Goal: Task Accomplishment & Management: Complete application form

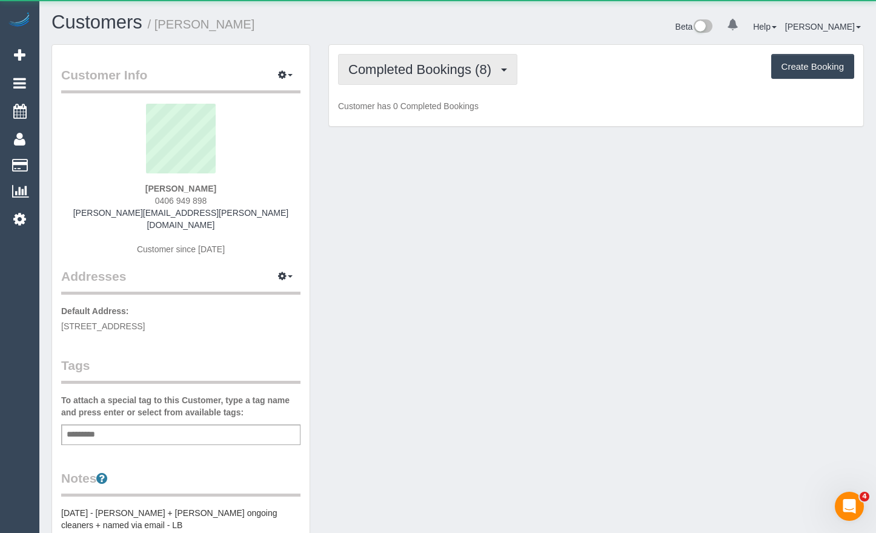
click at [414, 77] on button "Completed Bookings (8)" at bounding box center [427, 69] width 179 height 31
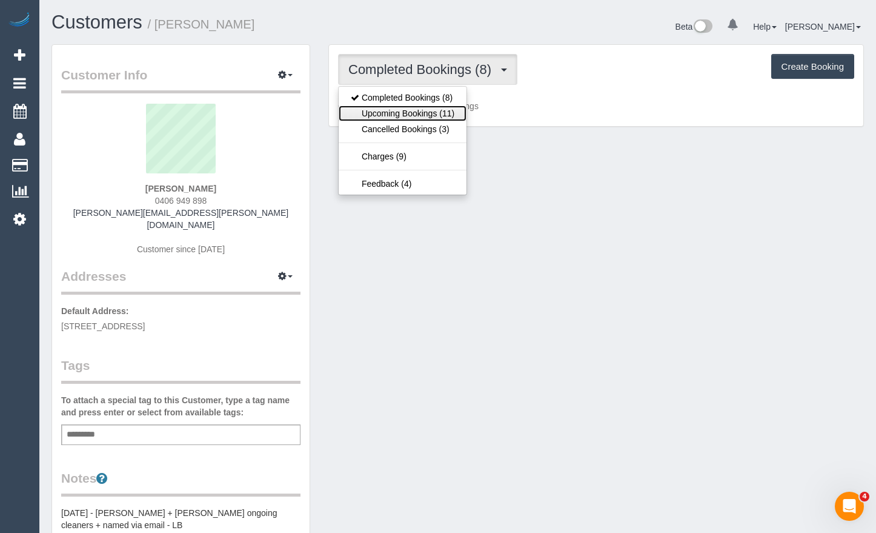
click at [398, 115] on link "Upcoming Bookings (11)" at bounding box center [403, 113] width 128 height 16
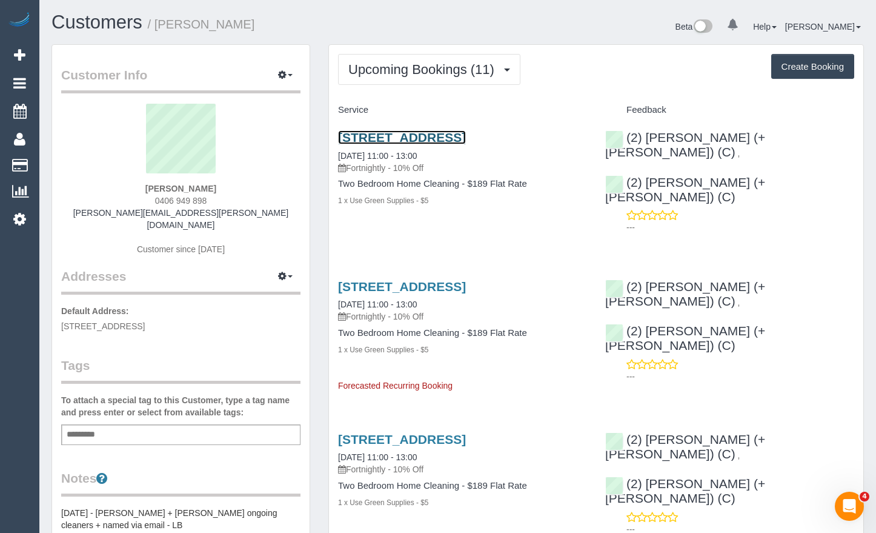
click at [439, 142] on link "57 O'Shanassy Street, 5, North Melbourne, VIC 3051" at bounding box center [402, 137] width 128 height 14
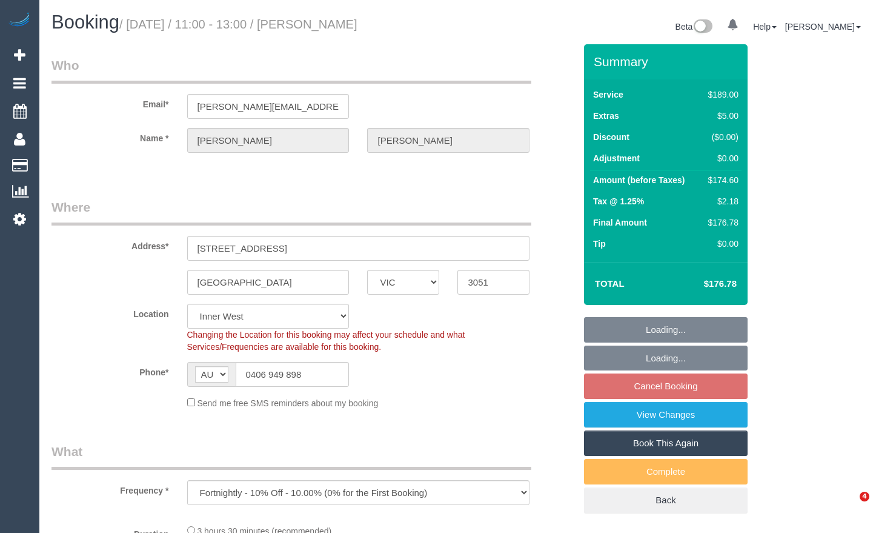
select select "VIC"
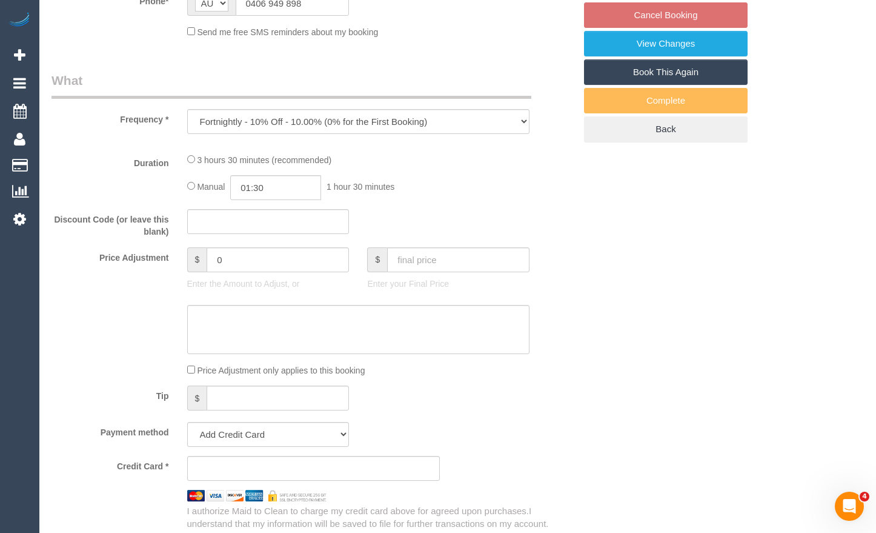
select select "object:694"
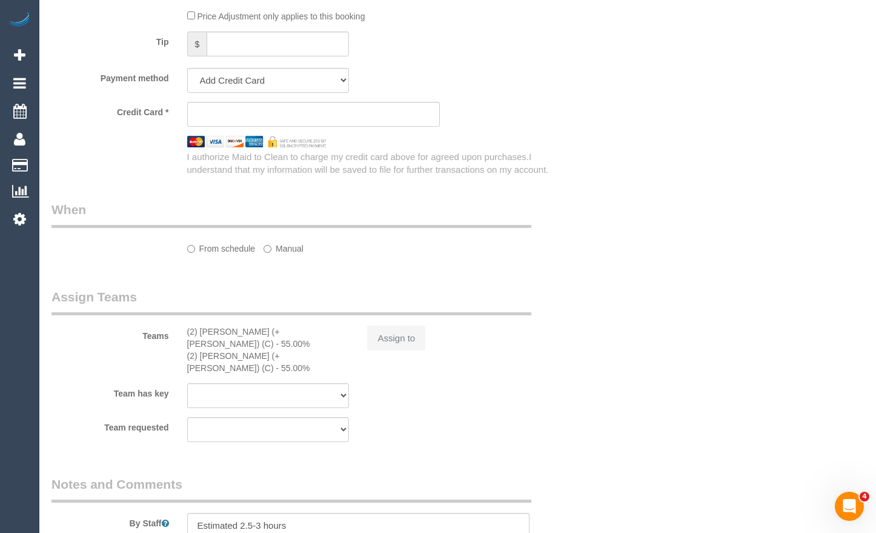
select select "string:stripe-pm_1RLCS42GScqysDRV7kGzCMJ3"
select select "number:29"
select select "number:14"
select select "number:19"
select select "number:24"
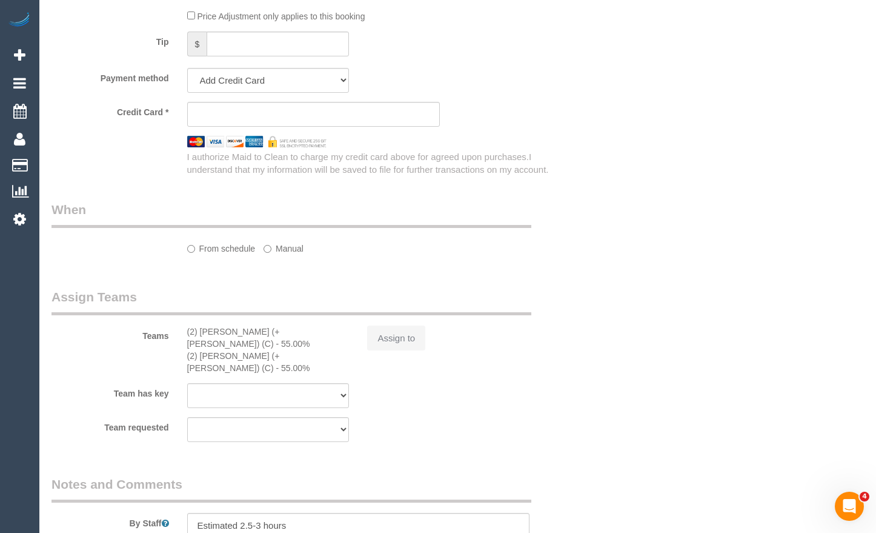
select select "number:34"
select select "number:12"
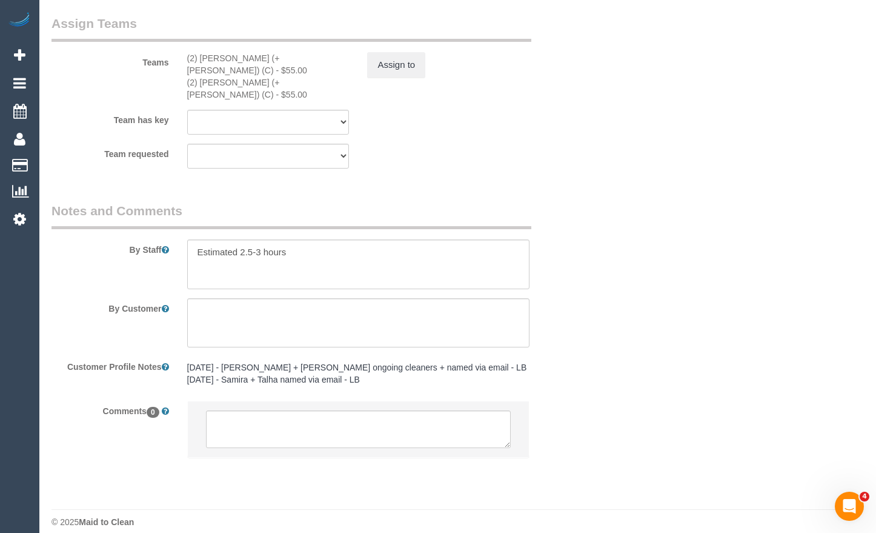
scroll to position [1944, 0]
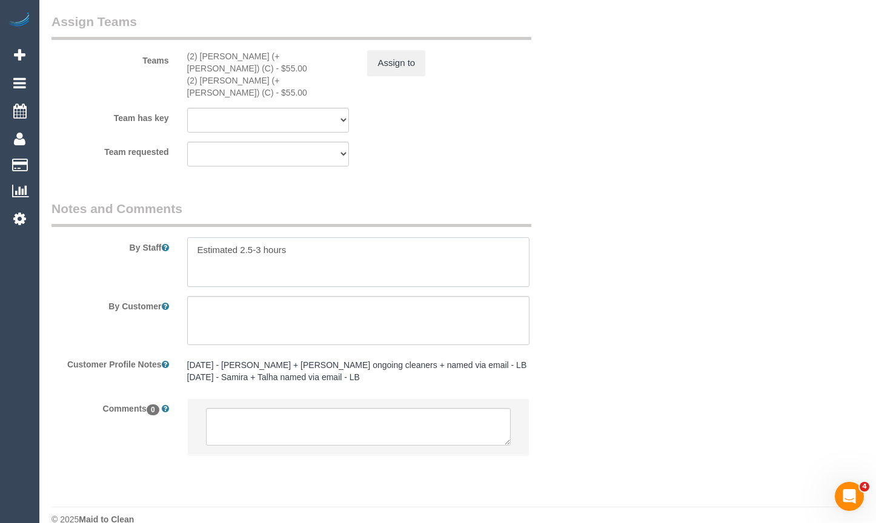
click at [370, 244] on textarea at bounding box center [358, 262] width 343 height 50
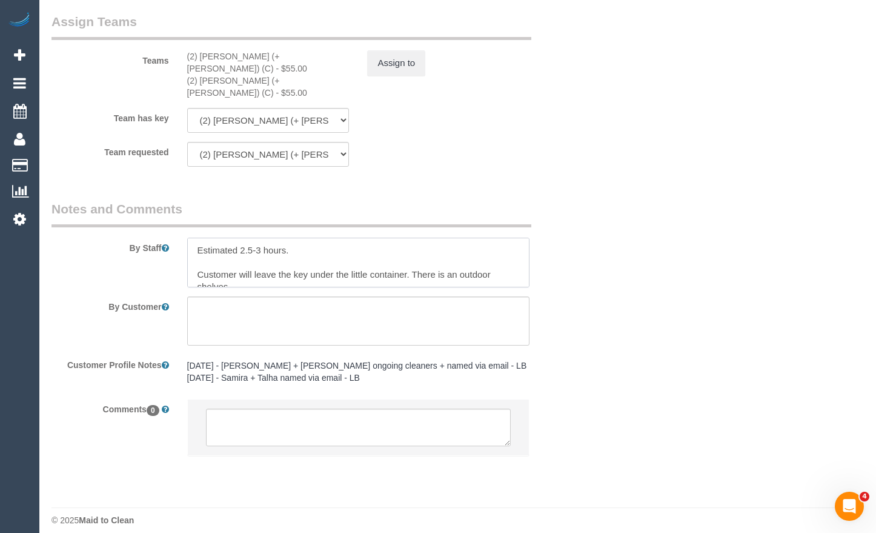
scroll to position [5, 0]
click at [405, 257] on textarea at bounding box center [358, 262] width 343 height 50
click at [408, 258] on textarea at bounding box center [358, 262] width 343 height 50
click at [435, 274] on textarea at bounding box center [358, 262] width 343 height 50
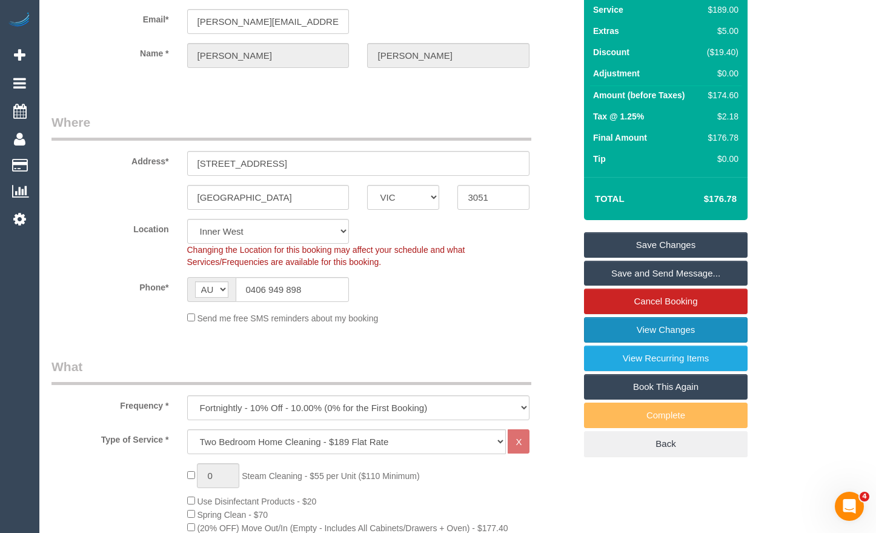
scroll to position [0, 0]
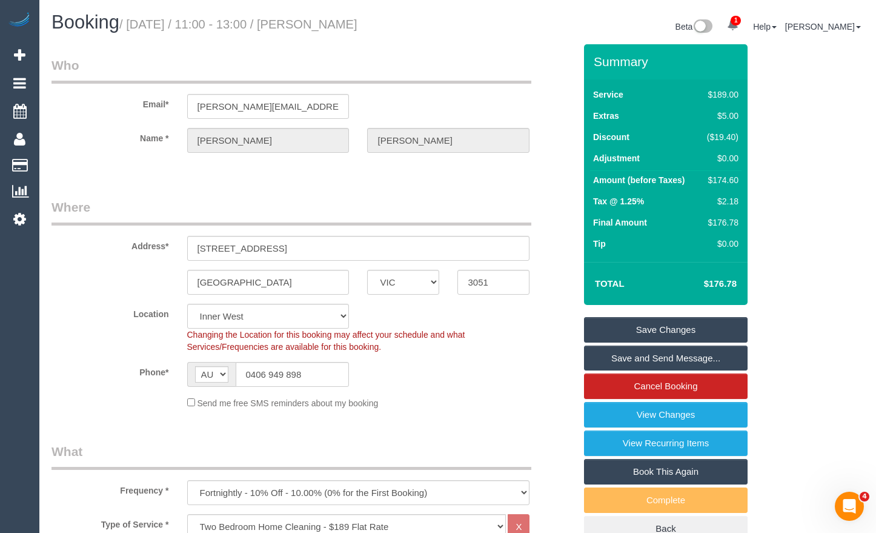
type textarea "Estimated 2.5-3 hours. Customer will leave the key under the little container o…"
click at [694, 329] on link "Save Changes" at bounding box center [666, 329] width 164 height 25
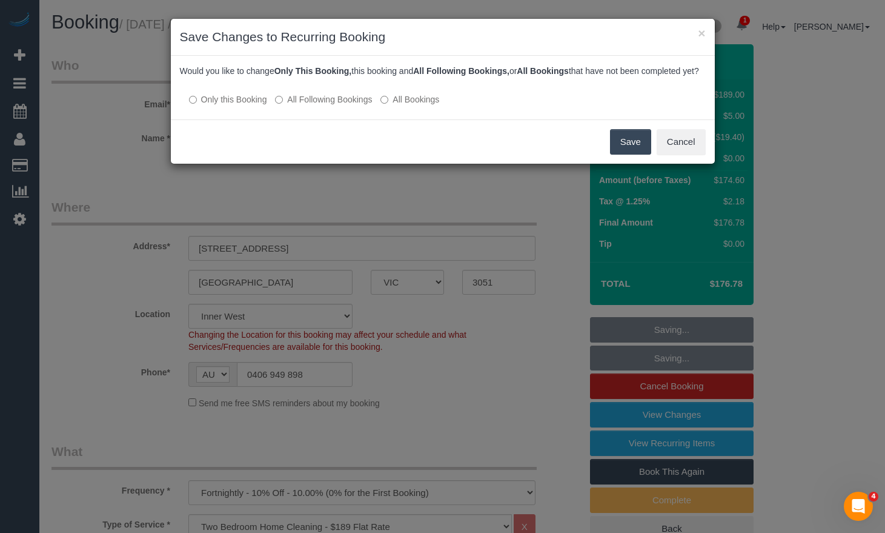
drag, startPoint x: 347, startPoint y: 134, endPoint x: 359, endPoint y: 136, distance: 11.7
click at [347, 134] on div "Save Cancel" at bounding box center [443, 141] width 544 height 44
click at [626, 149] on button "Save" at bounding box center [630, 141] width 41 height 25
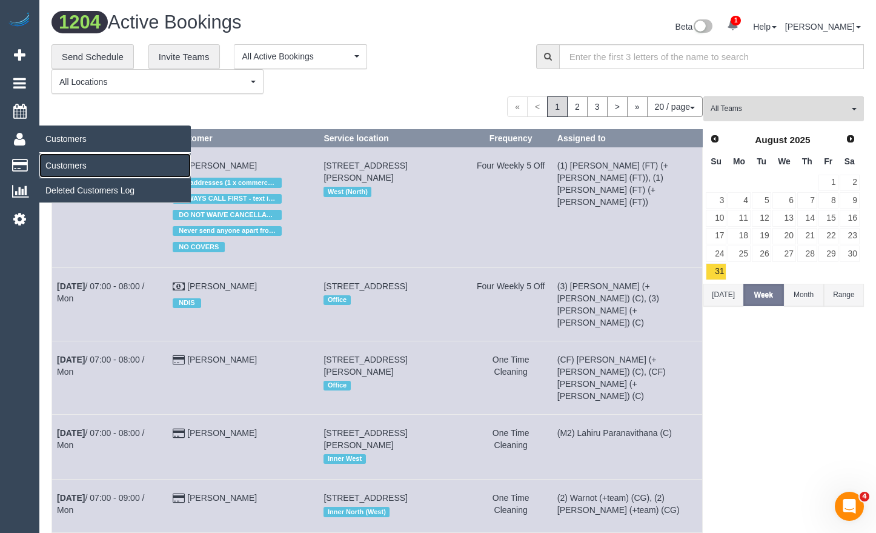
click at [72, 164] on link "Customers" at bounding box center [114, 165] width 151 height 24
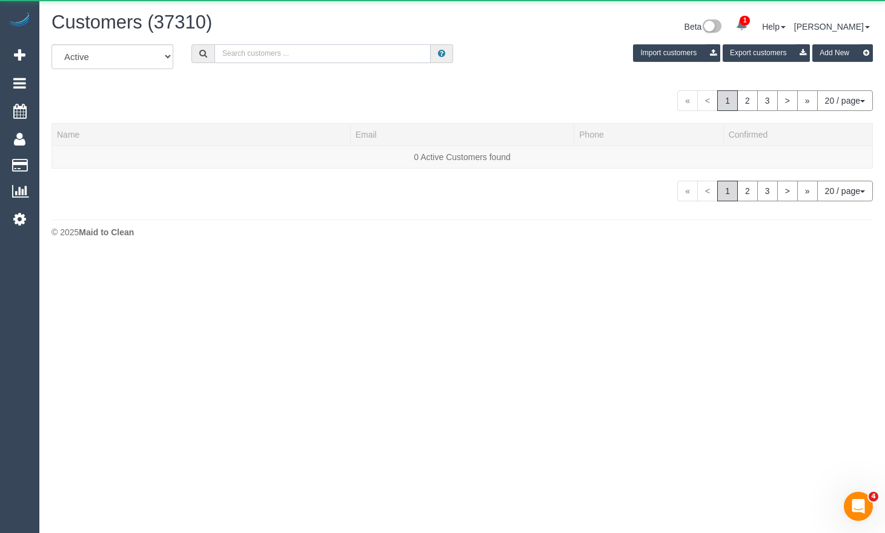
click at [389, 56] on input "text" at bounding box center [322, 53] width 216 height 19
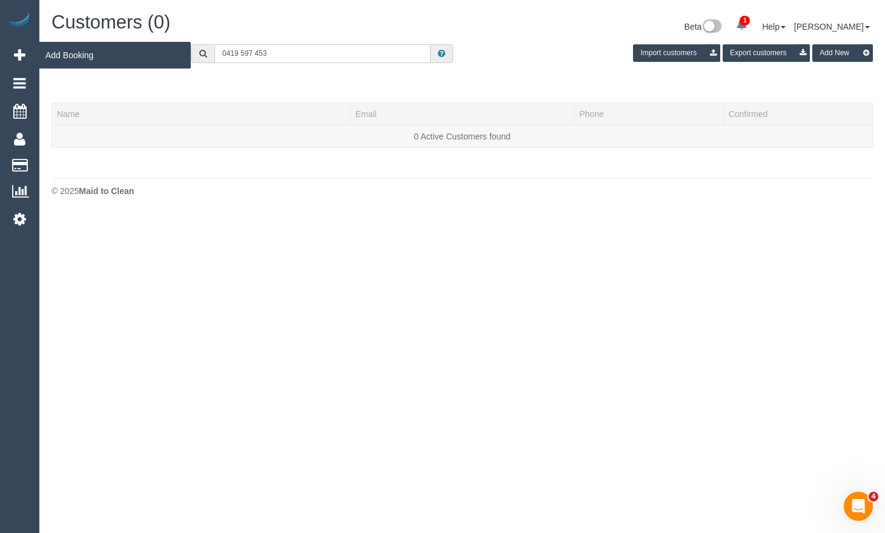
type input "0419 597 453"
click at [16, 51] on icon at bounding box center [20, 55] width 12 height 15
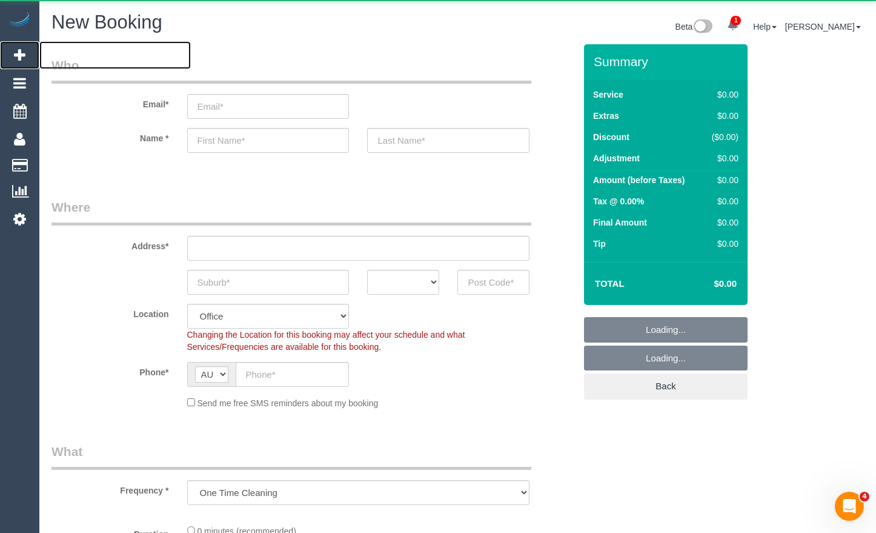
select select "object:3616"
click at [397, 294] on select "ACT [GEOGRAPHIC_DATA] NT [GEOGRAPHIC_DATA] SA TAS [GEOGRAPHIC_DATA] [GEOGRAPHIC…" at bounding box center [403, 282] width 72 height 25
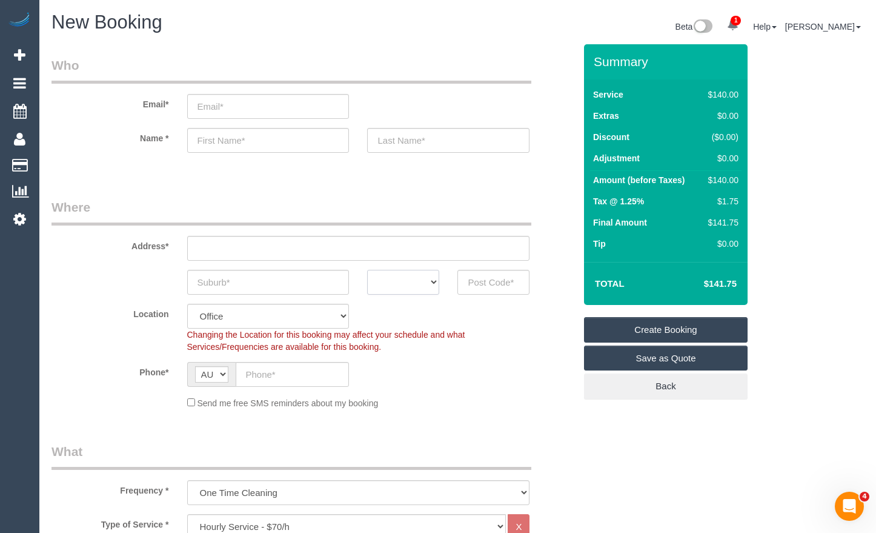
select select "VIC"
click at [367, 270] on select "ACT [GEOGRAPHIC_DATA] NT [GEOGRAPHIC_DATA] SA TAS [GEOGRAPHIC_DATA] [GEOGRAPHIC…" at bounding box center [403, 282] width 72 height 25
drag, startPoint x: 280, startPoint y: 285, endPoint x: 257, endPoint y: 283, distance: 22.5
click at [280, 285] on input "text" at bounding box center [268, 282] width 162 height 25
type input "Ros"
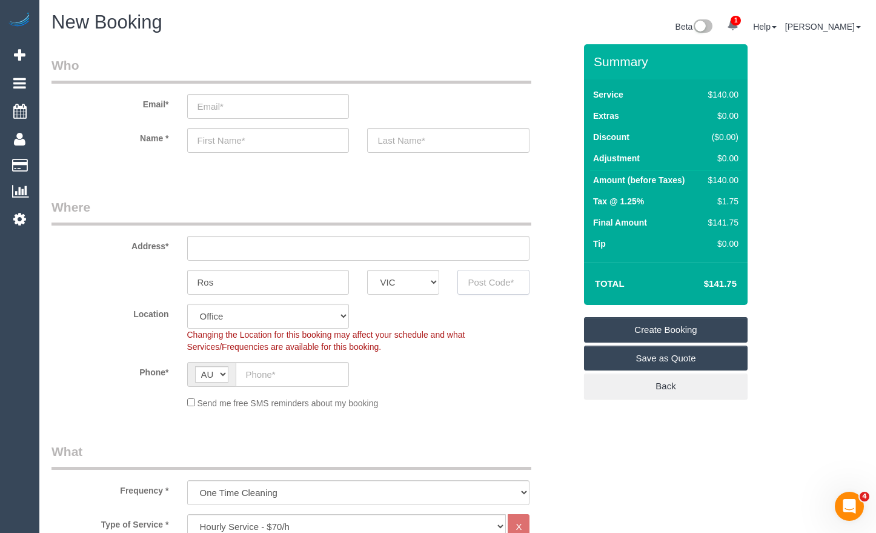
click at [493, 281] on input "text" at bounding box center [493, 282] width 72 height 25
type input "3084"
click at [374, 245] on input "text" at bounding box center [358, 248] width 343 height 25
click at [219, 283] on input "Ros" at bounding box center [268, 282] width 162 height 25
type input "[PERSON_NAME]"
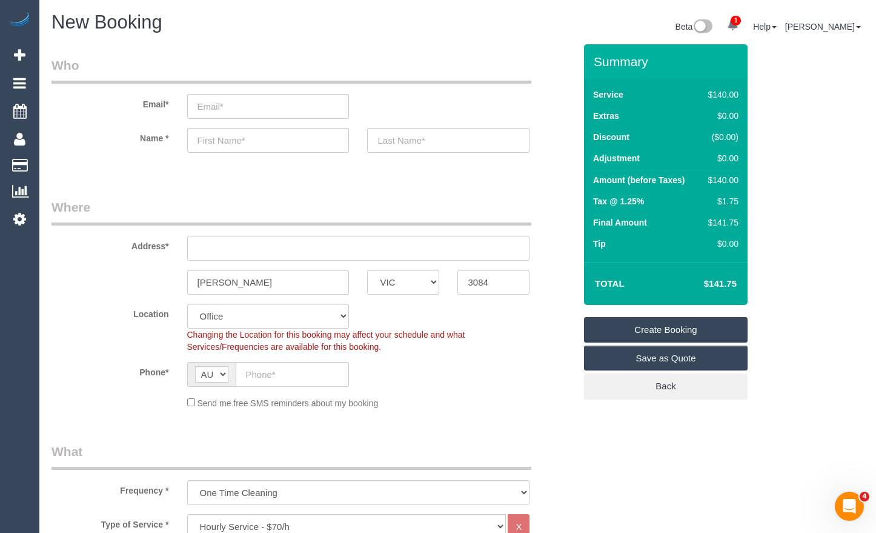
click at [260, 245] on input "text" at bounding box center [358, 248] width 343 height 25
type input "1"
click at [306, 214] on legend "Where" at bounding box center [291, 211] width 480 height 27
select select "47"
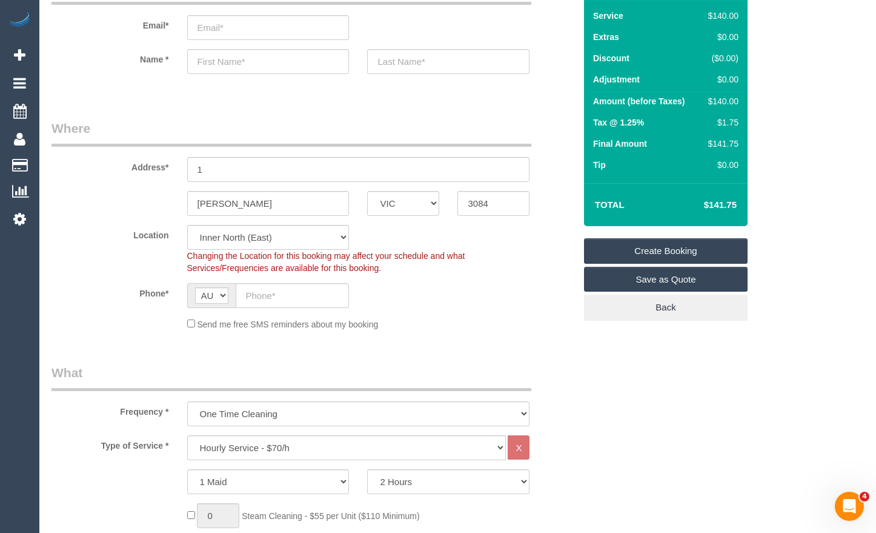
scroll to position [121, 0]
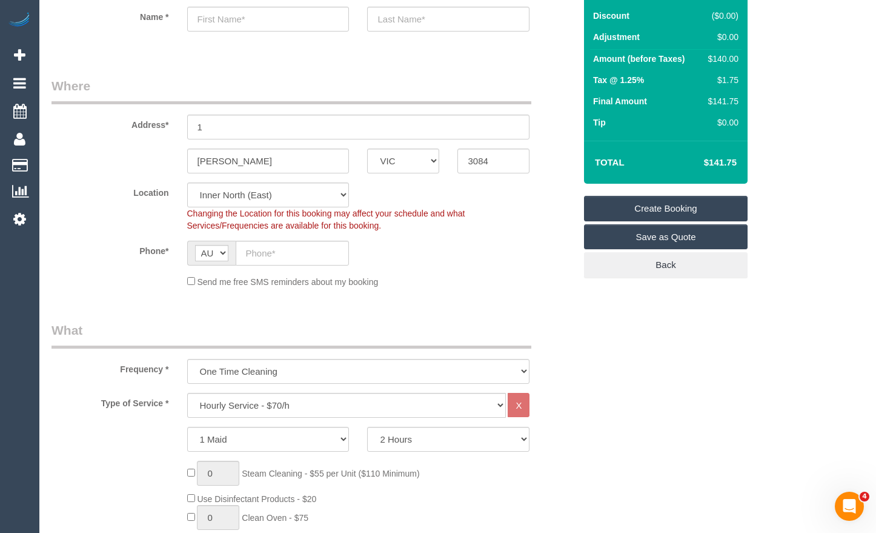
click at [488, 251] on div "Phone* AF AL DZ AD AO AI AQ AG AR AM AW AU AT AZ BS BH BD BB BY BE BZ BJ BM BT …" at bounding box center [313, 253] width 542 height 25
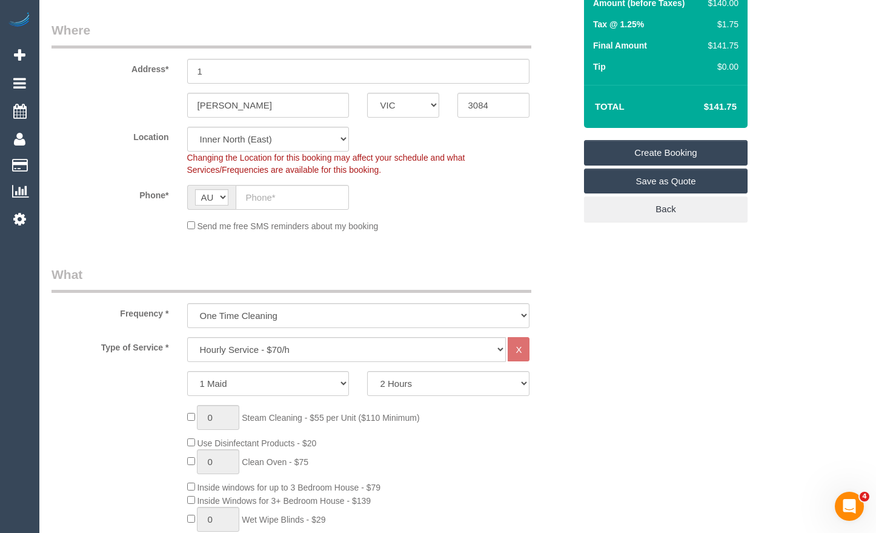
scroll to position [182, 0]
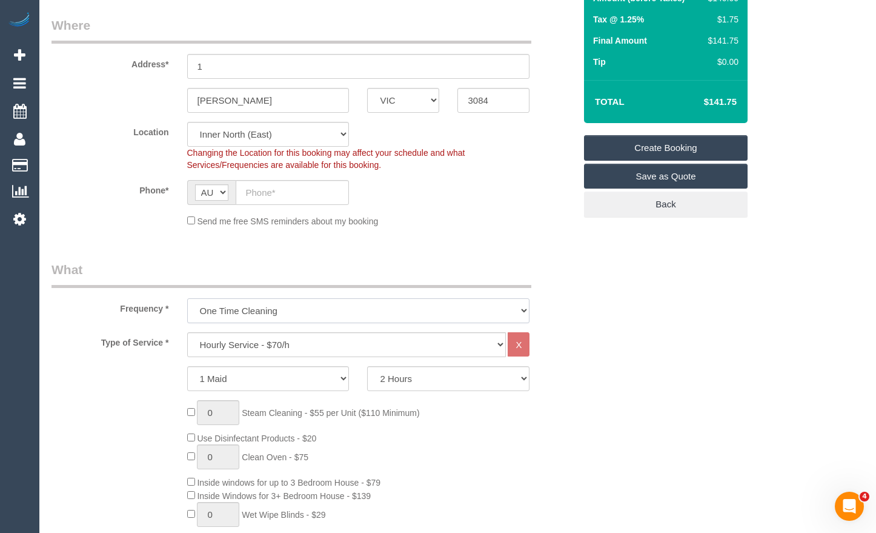
click at [448, 310] on select "One Time Cleaning Weekly - 10% Off - 10.00% (0% for the First Booking) Fortnigh…" at bounding box center [358, 310] width 343 height 25
click at [344, 303] on select "One Time Cleaning Weekly - 10% Off - 10.00% (0% for the First Booking) Fortnigh…" at bounding box center [358, 310] width 343 height 25
select select "object:4873"
click at [187, 298] on select "One Time Cleaning Weekly - 10% Off - 10.00% (0% for the First Booking) Fortnigh…" at bounding box center [358, 310] width 343 height 25
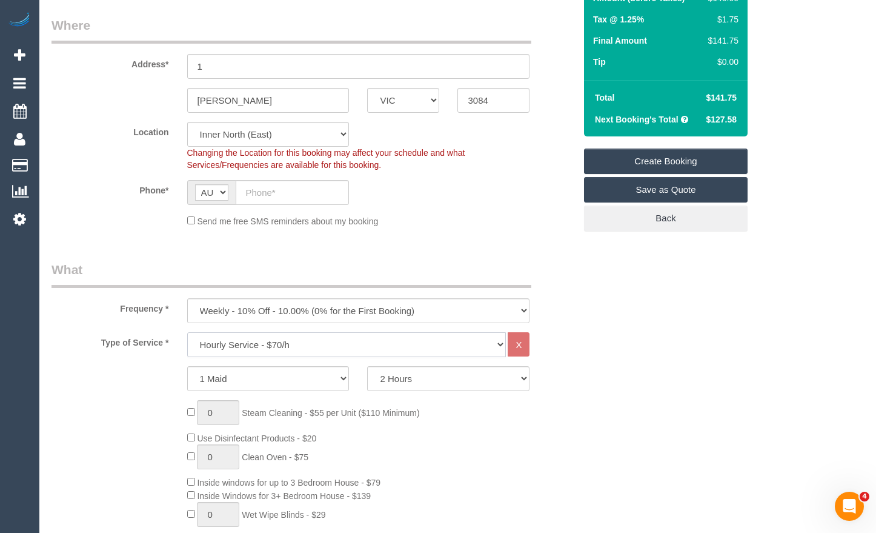
click at [352, 356] on select "Hourly Service - $70/h Hourly Service - $65/h Hourly Service - $60/h Hourly Ser…" at bounding box center [346, 344] width 319 height 25
select select "212"
click at [187, 332] on select "Hourly Service - $70/h Hourly Service - $65/h Hourly Service - $60/h Hourly Ser…" at bounding box center [346, 344] width 319 height 25
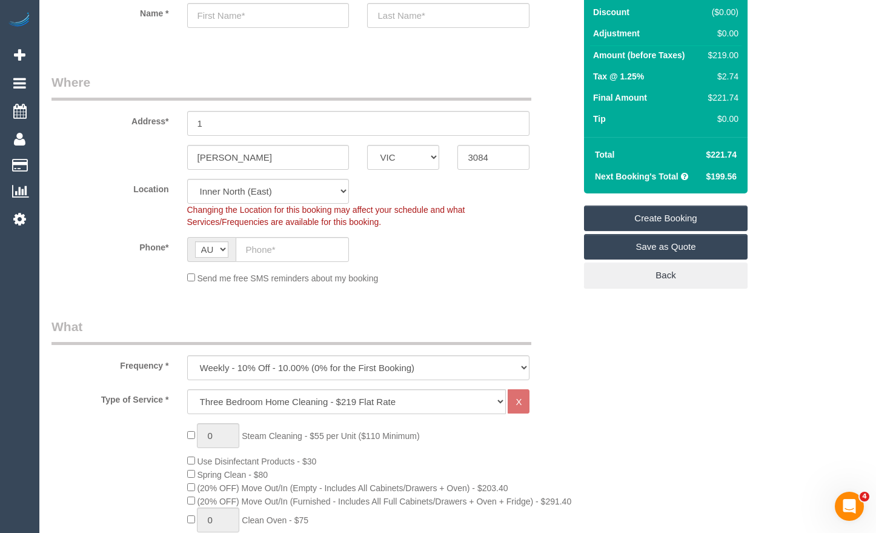
scroll to position [121, 0]
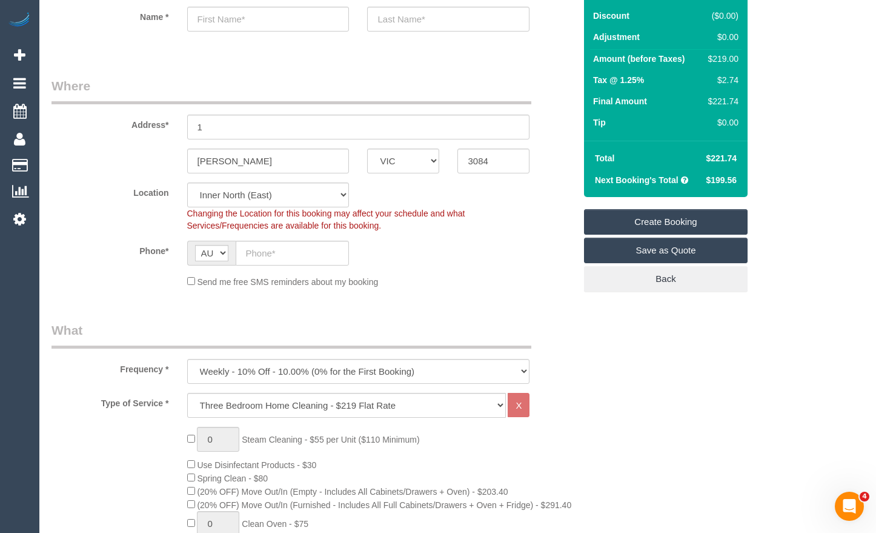
drag, startPoint x: 741, startPoint y: 161, endPoint x: 711, endPoint y: 164, distance: 30.5
click at [711, 164] on td "$221.74" at bounding box center [720, 158] width 43 height 22
drag, startPoint x: 739, startPoint y: 181, endPoint x: 715, endPoint y: 185, distance: 24.7
click at [715, 185] on td "$199.56" at bounding box center [720, 180] width 43 height 22
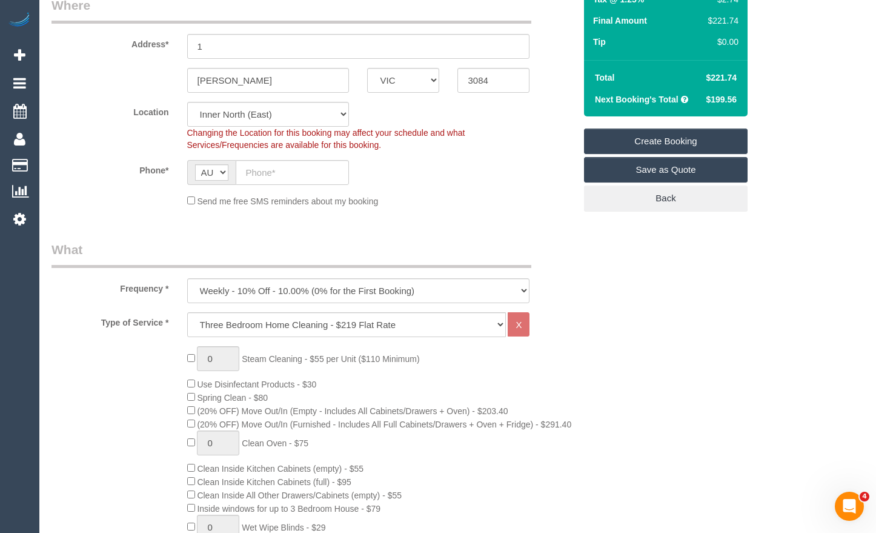
scroll to position [242, 0]
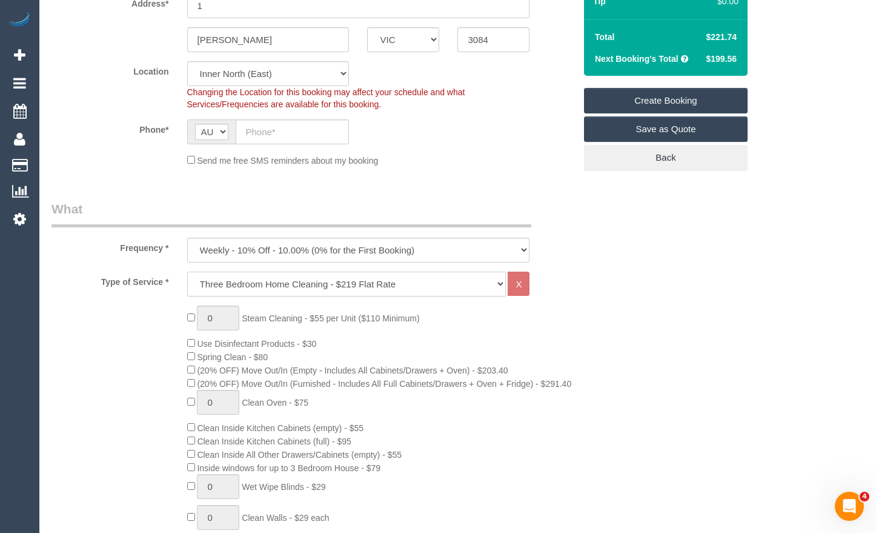
click at [465, 285] on select "Hourly Service - $70/h Hourly Service - $65/h Hourly Service - $60/h Hourly Ser…" at bounding box center [346, 283] width 319 height 25
click at [566, 333] on div "0 Steam Cleaning - $55 per Unit ($110 Minimum) Use Disinfectant Products - $30 …" at bounding box center [381, 517] width 407 height 425
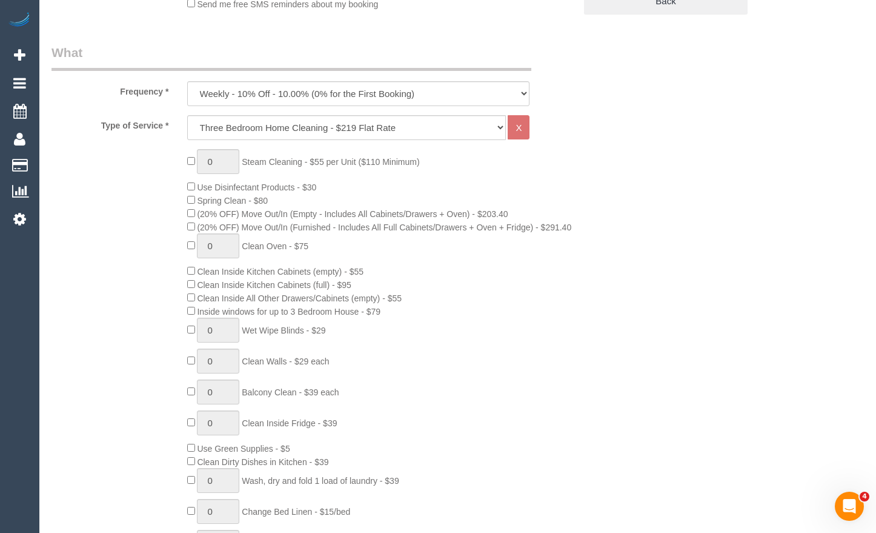
scroll to position [364, 0]
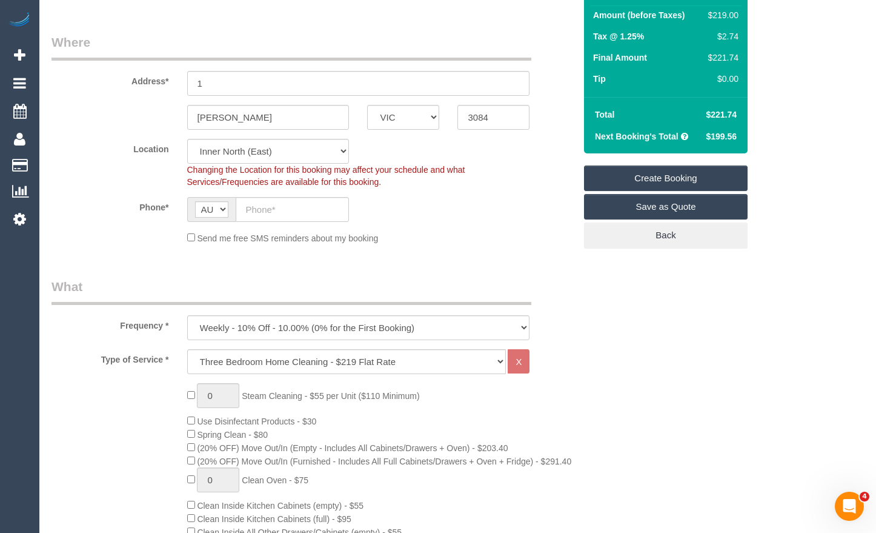
scroll to position [61, 0]
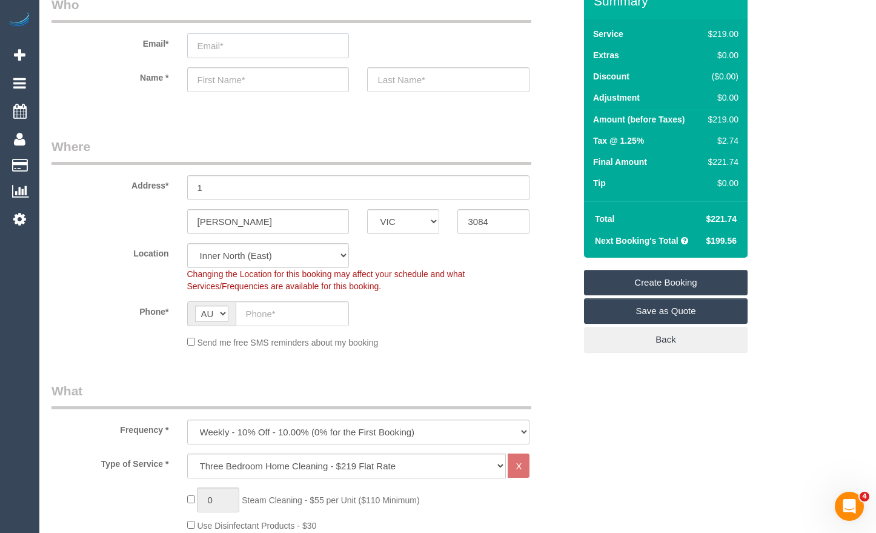
click at [299, 49] on input "email" at bounding box center [268, 45] width 162 height 25
click at [288, 42] on input "email" at bounding box center [268, 45] width 162 height 25
type input "[EMAIL_ADDRESS][DOMAIN_NAME]"
click at [260, 81] on input "text" at bounding box center [268, 79] width 162 height 25
type input "[PERSON_NAME]"
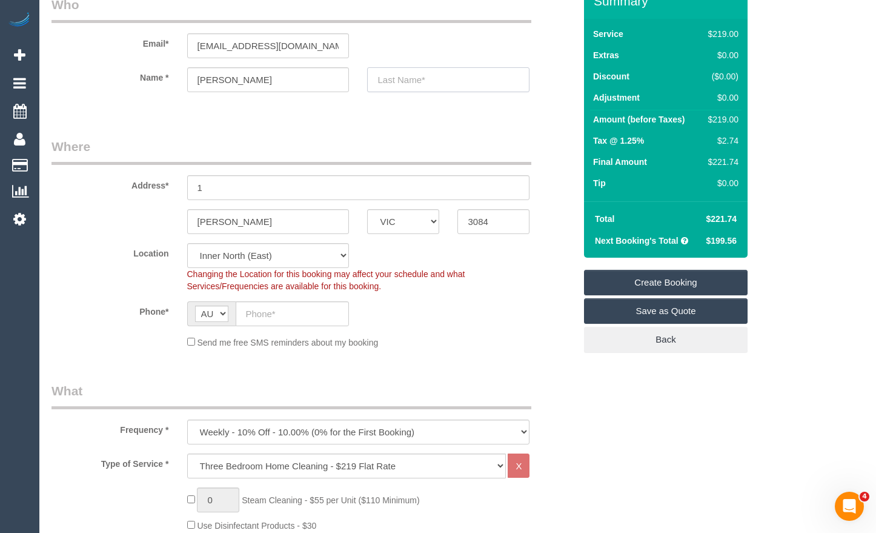
click at [422, 79] on input "text" at bounding box center [448, 79] width 162 height 25
click at [495, 79] on input "text" at bounding box center [448, 79] width 162 height 25
type input "[PERSON_NAME]"
drag, startPoint x: 213, startPoint y: 181, endPoint x: 253, endPoint y: 200, distance: 44.4
click at [153, 186] on div "Address* 1" at bounding box center [313, 169] width 542 height 62
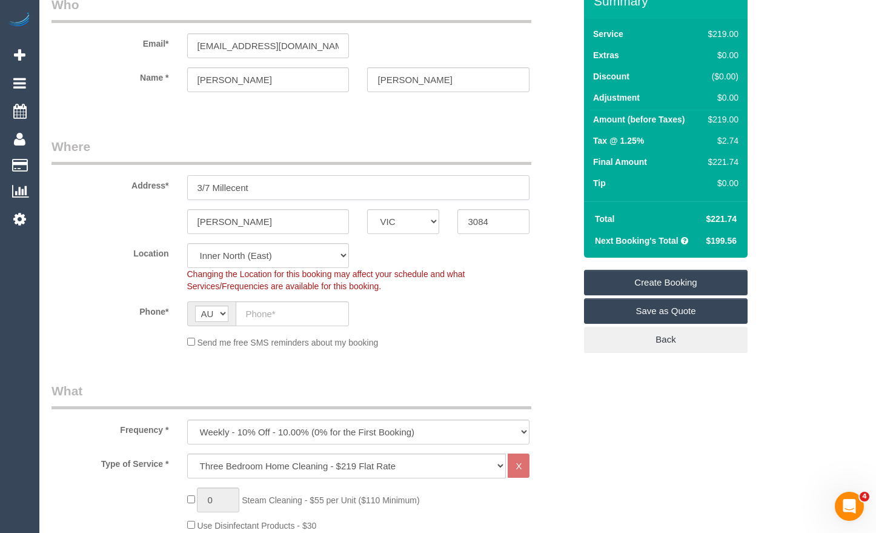
click at [273, 185] on input "3/7 Millecent" at bounding box center [358, 187] width 343 height 25
type input "3/7 Millecent St"
click at [289, 311] on input "text" at bounding box center [293, 313] width 114 height 25
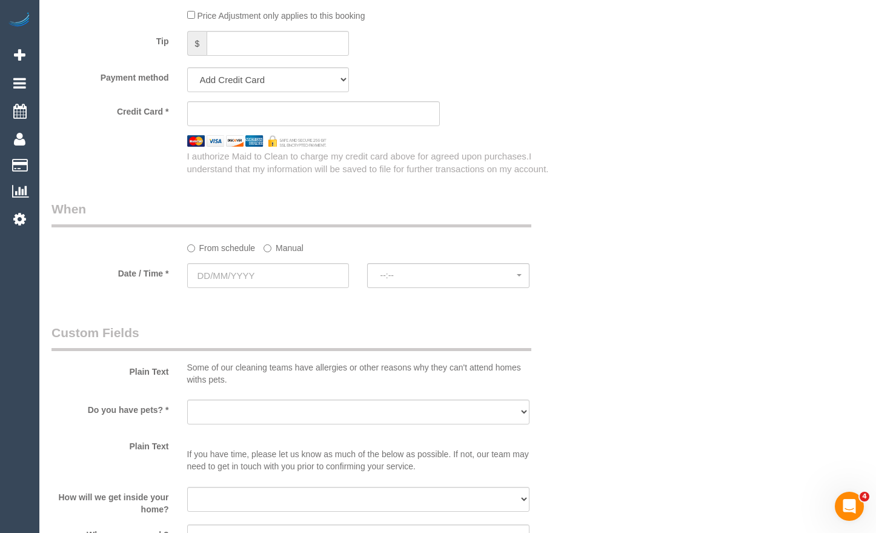
scroll to position [1212, 0]
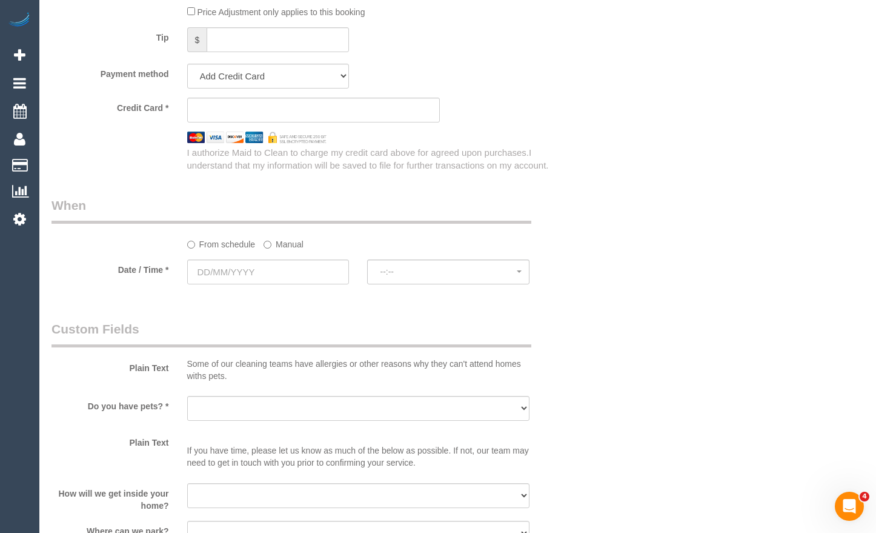
type input "0419 597 453"
click at [302, 279] on input "text" at bounding box center [268, 271] width 162 height 25
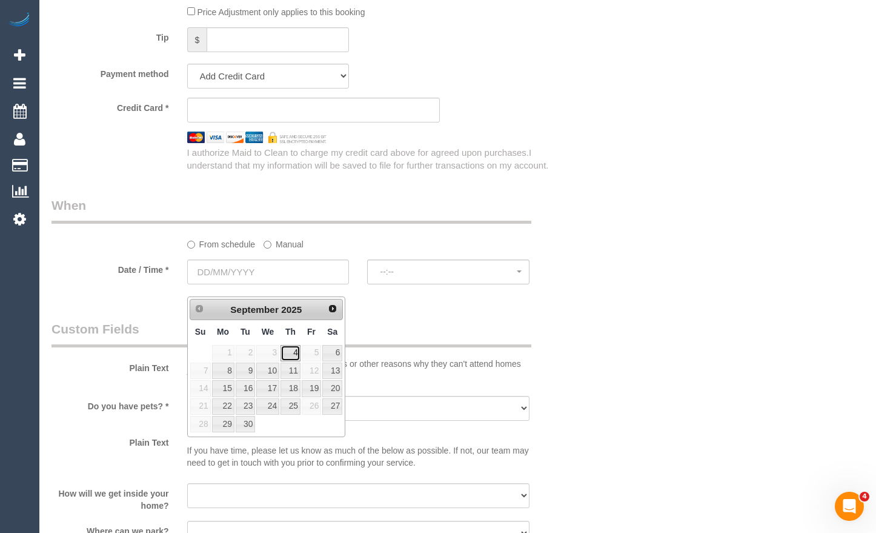
click at [293, 354] on link "4" at bounding box center [291, 353] width 20 height 16
type input "[DATE]"
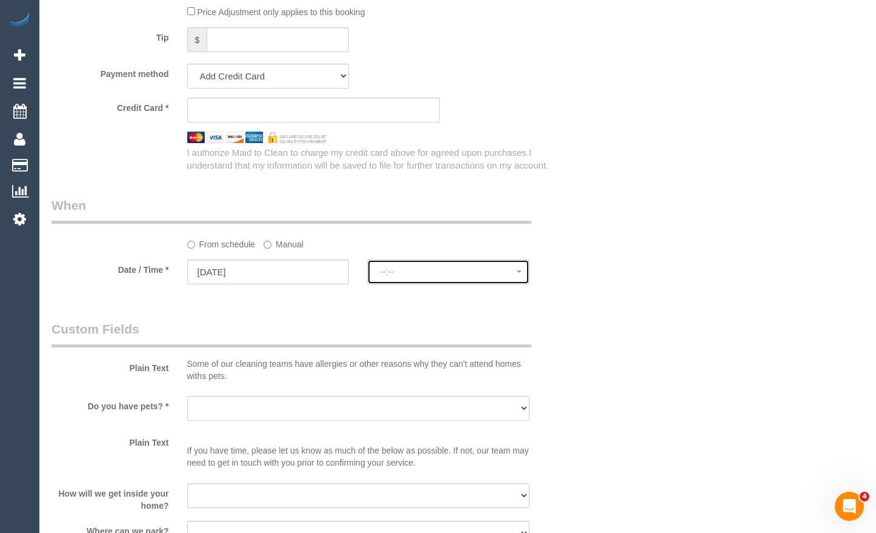
click at [427, 277] on button "--:--" at bounding box center [448, 271] width 162 height 25
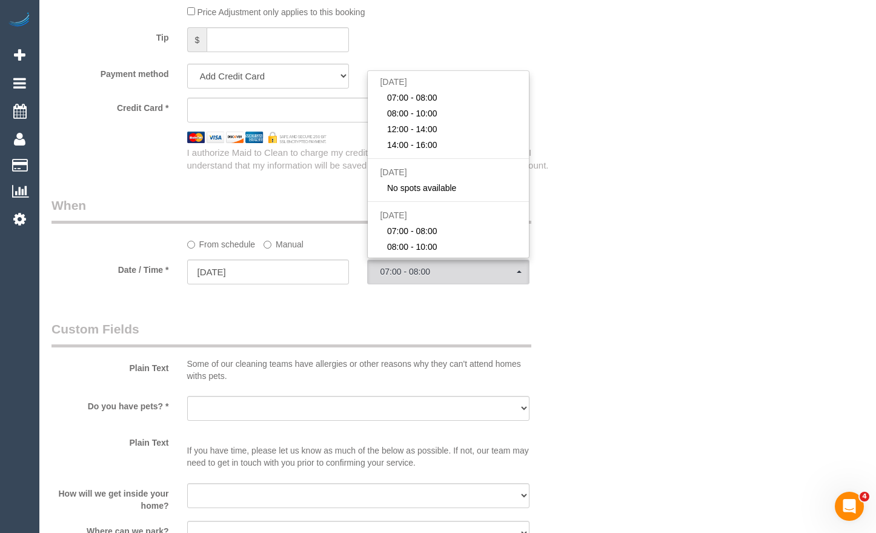
click at [354, 340] on legend "Custom Fields" at bounding box center [291, 333] width 480 height 27
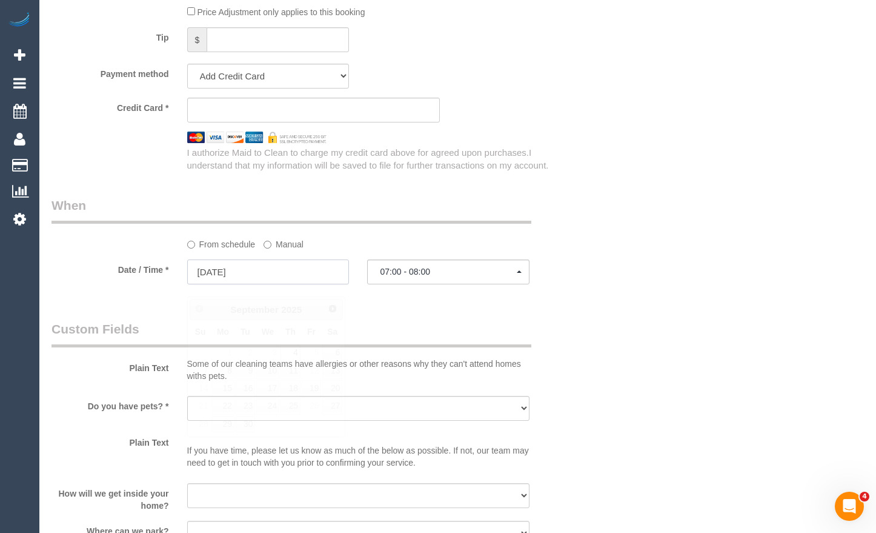
click at [335, 281] on input "[DATE]" at bounding box center [268, 271] width 162 height 25
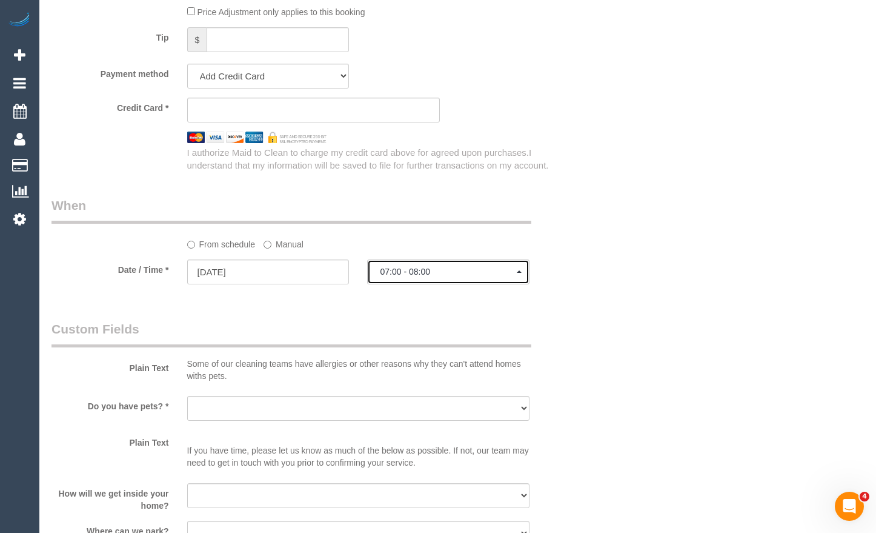
click at [465, 273] on button "07:00 - 08:00" at bounding box center [448, 271] width 162 height 25
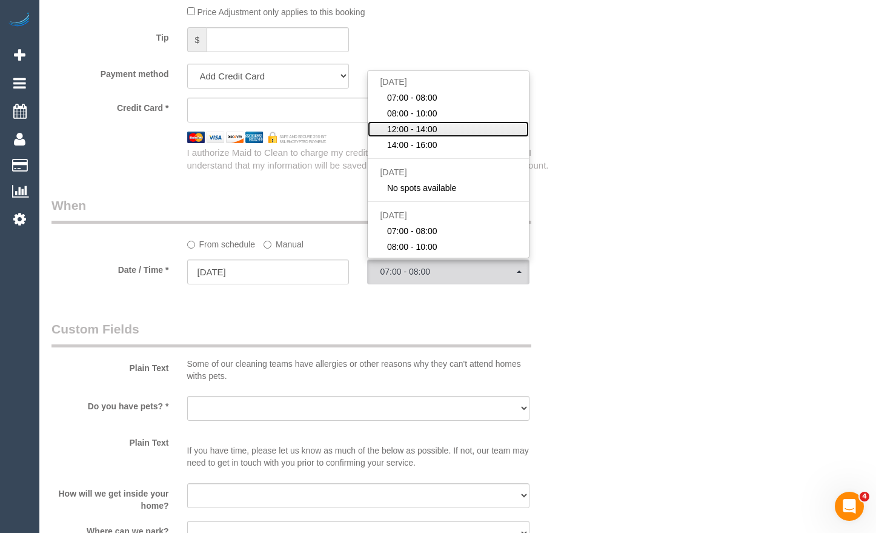
click at [428, 135] on span "12:00 - 14:00" at bounding box center [412, 129] width 50 height 12
select select "spot16"
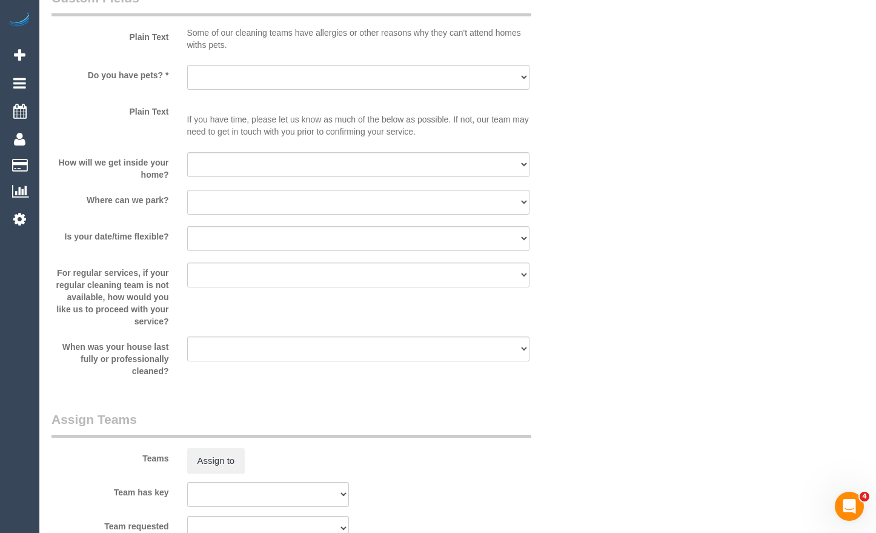
scroll to position [1515, 0]
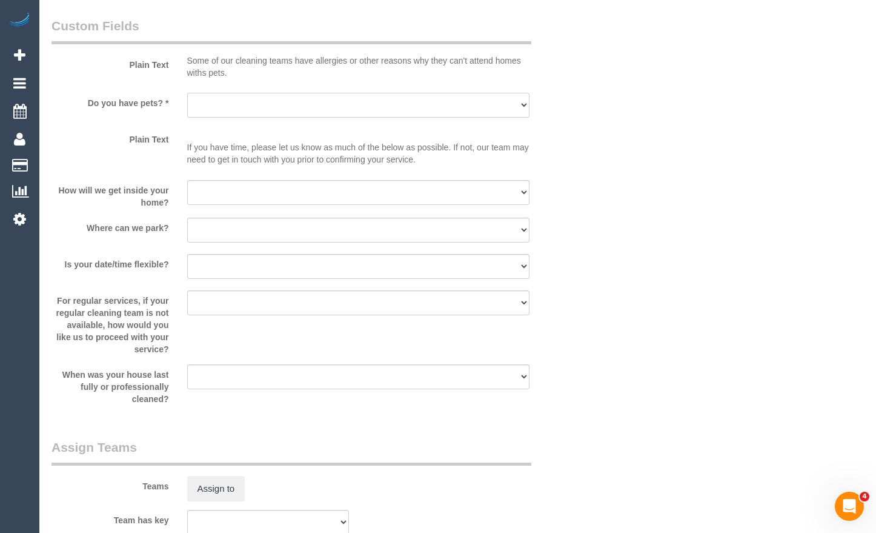
click at [306, 118] on select "Yes - Cats Yes - Dogs No pets Yes - Dogs and Cats Yes - Other" at bounding box center [358, 105] width 343 height 25
select select "number:30"
click at [187, 105] on select "Yes - Cats Yes - Dogs No pets Yes - Dogs and Cats Yes - Other" at bounding box center [358, 105] width 343 height 25
click at [283, 205] on select "I will be home Key will be left (please provide details below) Lock box/Access …" at bounding box center [358, 192] width 343 height 25
select select "number:14"
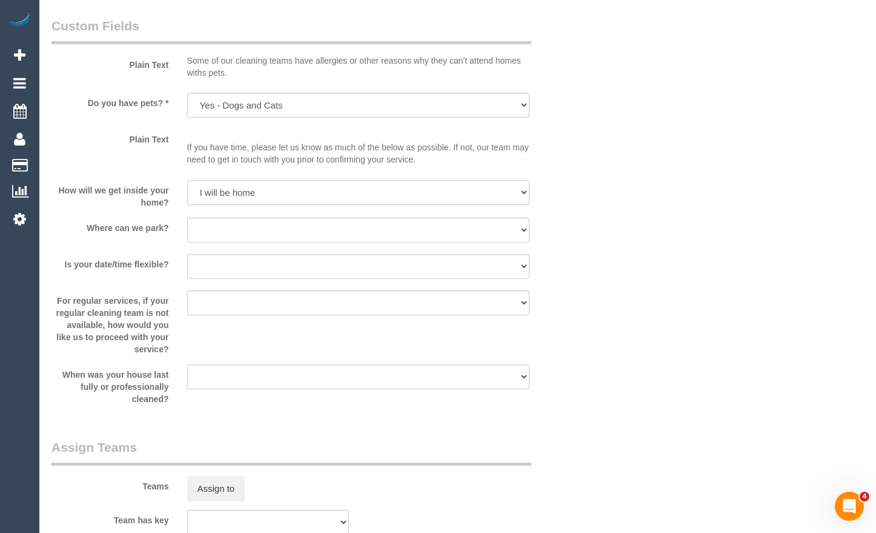
click at [187, 191] on select "I will be home Key will be left (please provide details below) Lock box/Access …" at bounding box center [358, 192] width 343 height 25
click at [309, 241] on select "I will provide parking on-site Free street parking Paid street parking (cost wi…" at bounding box center [358, 229] width 343 height 25
click at [305, 242] on select "I will provide parking on-site Free street parking Paid street parking (cost wi…" at bounding box center [358, 229] width 343 height 25
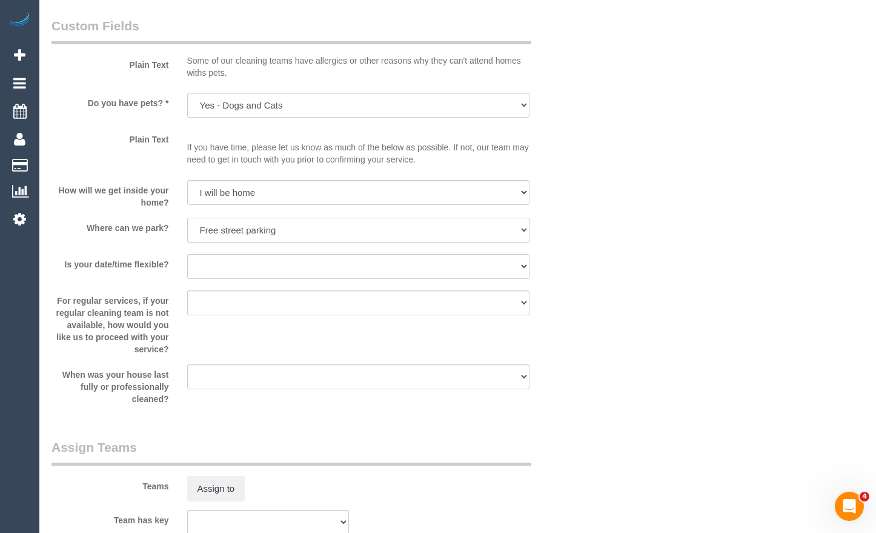
click at [187, 229] on select "I will provide parking on-site Free street parking Paid street parking (cost wi…" at bounding box center [358, 229] width 343 height 25
click at [317, 242] on select "I will provide parking on-site Free street parking Paid street parking (cost wi…" at bounding box center [358, 229] width 343 height 25
select select "number:18"
click at [187, 229] on select "I will provide parking on-site Free street parking Paid street parking (cost wi…" at bounding box center [358, 229] width 343 height 25
click at [286, 274] on select "Yes - date and time Yes - date but not time Yes - time but not date No - No fle…" at bounding box center [358, 266] width 343 height 25
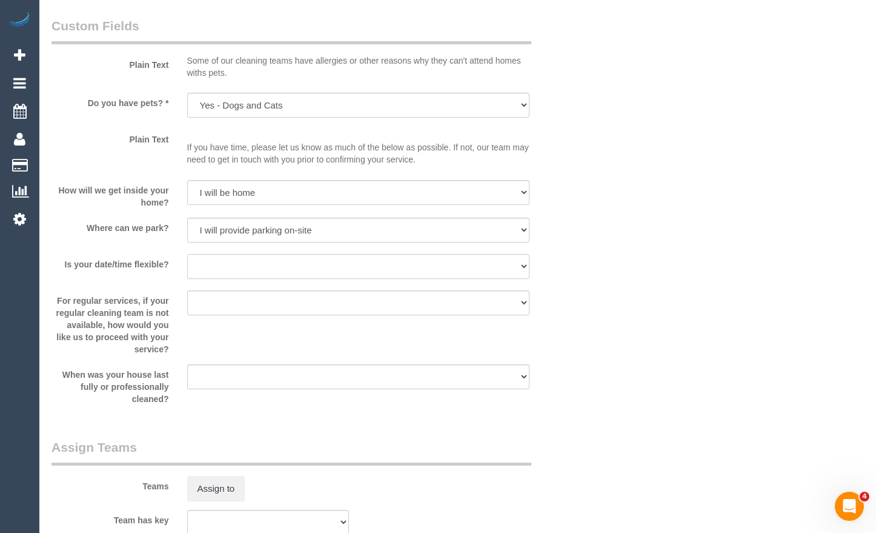
select select "number:36"
click at [187, 265] on select "Yes - date and time Yes - date but not time Yes - time but not date No - No fle…" at bounding box center [358, 266] width 343 height 25
click at [281, 312] on select "Arrange a cleaner to cover and do not bother you Arrange a cleaner to cover and…" at bounding box center [358, 302] width 343 height 25
click at [403, 315] on select "Arrange a cleaner to cover and do not bother you Arrange a cleaner to cover and…" at bounding box center [358, 302] width 343 height 25
select select "number:33"
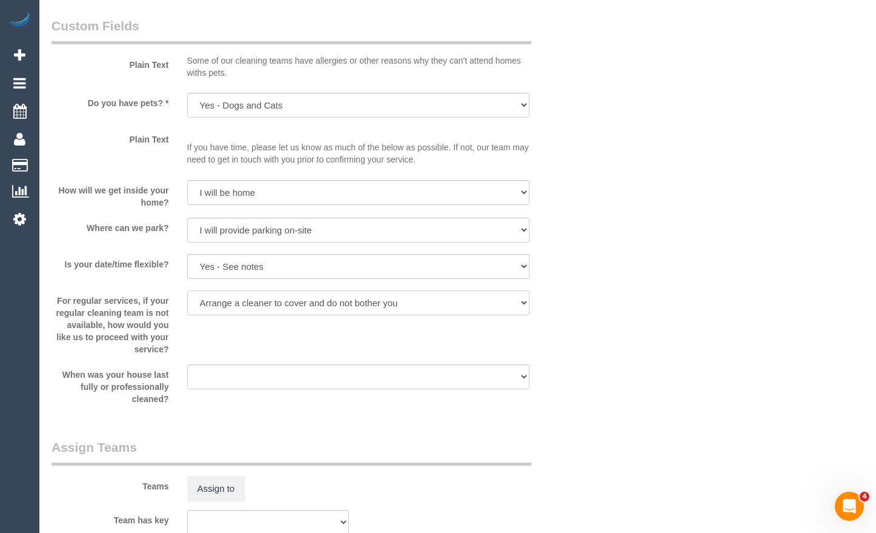
click at [187, 302] on select "Arrange a cleaner to cover and do not bother you Arrange a cleaner to cover and…" at bounding box center [358, 302] width 343 height 25
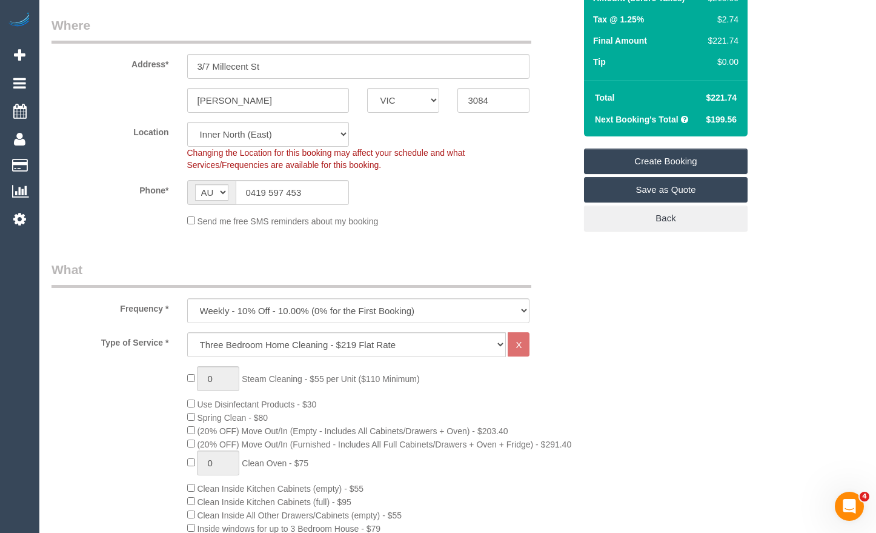
scroll to position [0, 0]
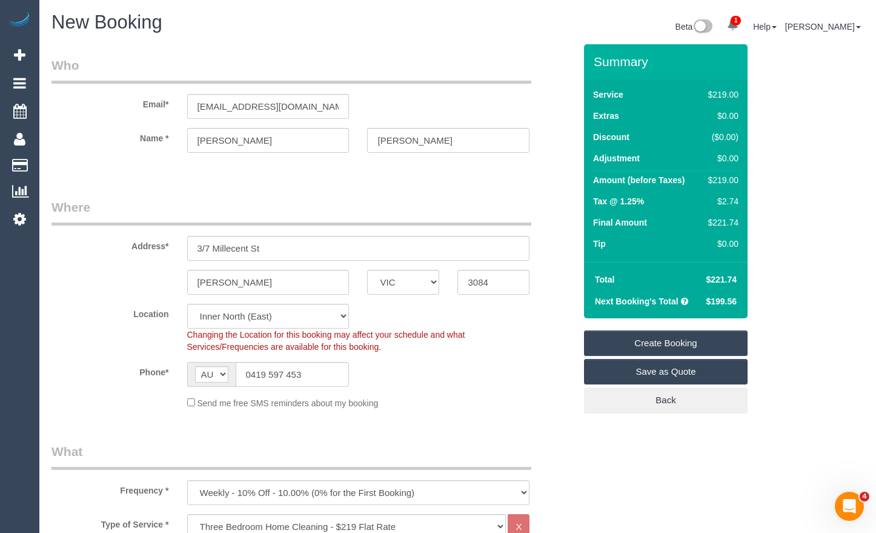
click at [668, 347] on link "Create Booking" at bounding box center [666, 342] width 164 height 25
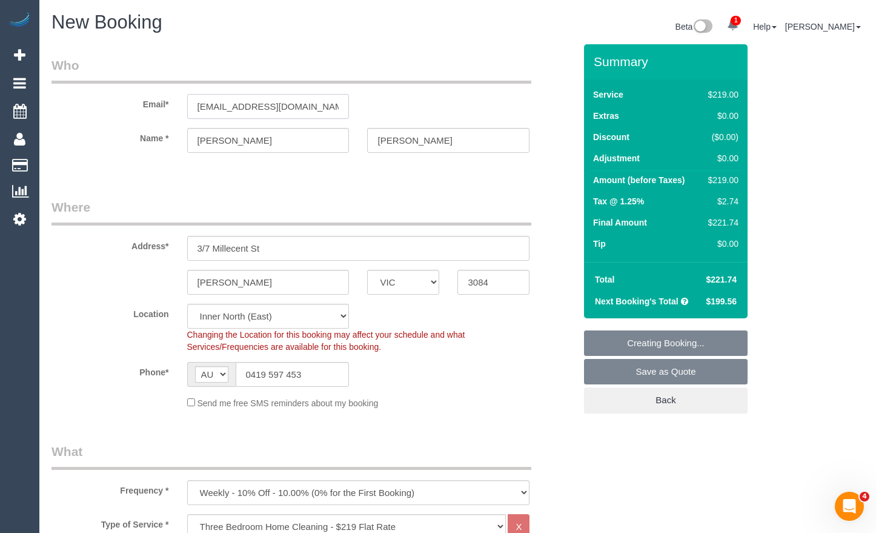
drag, startPoint x: 327, startPoint y: 107, endPoint x: 147, endPoint y: 96, distance: 180.3
click at [147, 96] on div "Email* [PERSON_NAME][EMAIL_ADDRESS][DOMAIN_NAME]" at bounding box center [313, 87] width 542 height 62
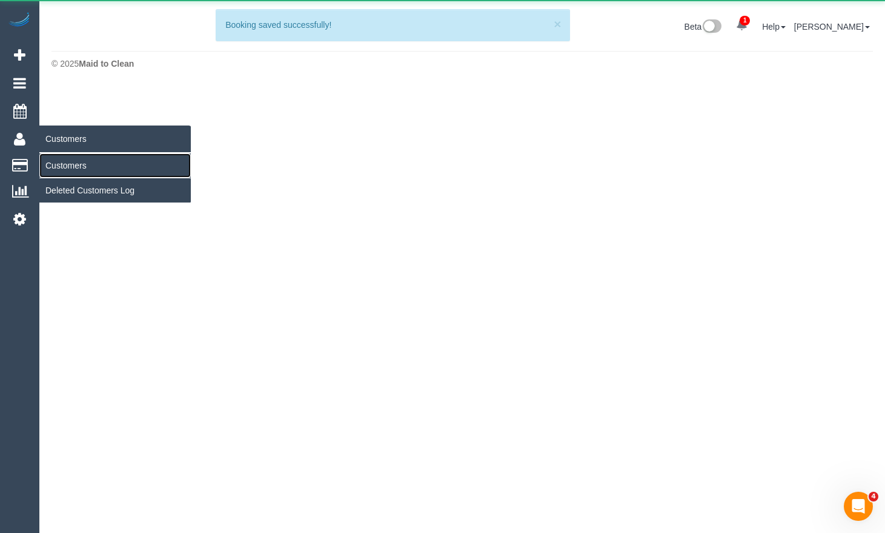
drag, startPoint x: 67, startPoint y: 163, endPoint x: 111, endPoint y: 168, distance: 44.6
click at [67, 163] on link "Customers" at bounding box center [114, 165] width 151 height 24
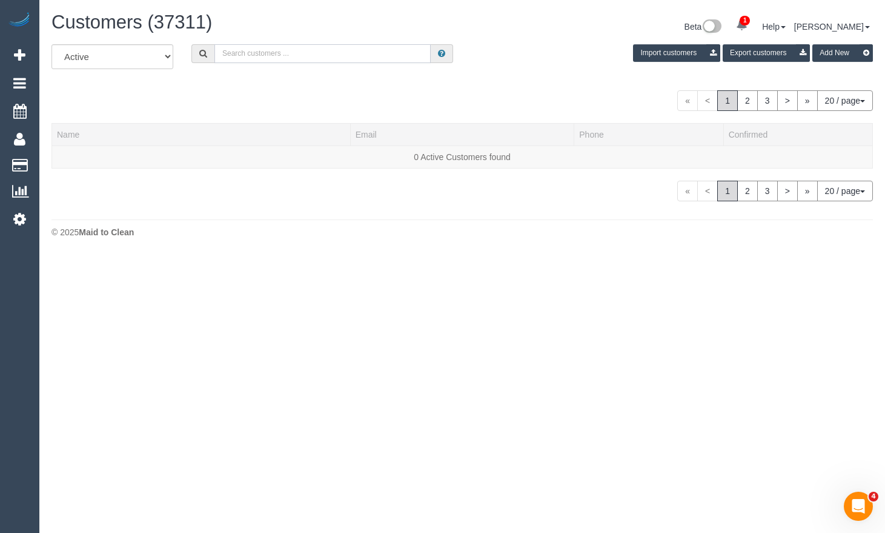
click at [335, 52] on input "text" at bounding box center [322, 53] width 216 height 19
paste input "[EMAIL_ADDRESS][DOMAIN_NAME]"
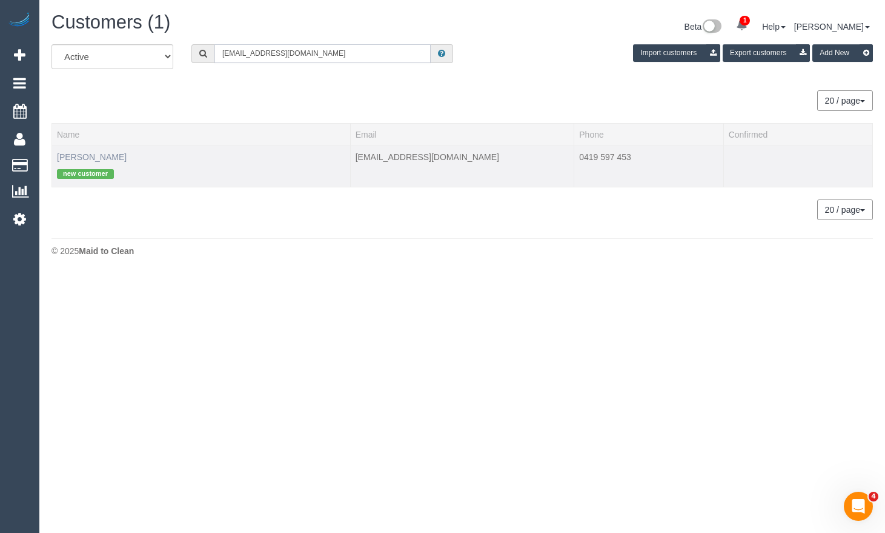
type input "[EMAIL_ADDRESS][DOMAIN_NAME]"
click at [75, 159] on link "[PERSON_NAME]" at bounding box center [92, 157] width 70 height 10
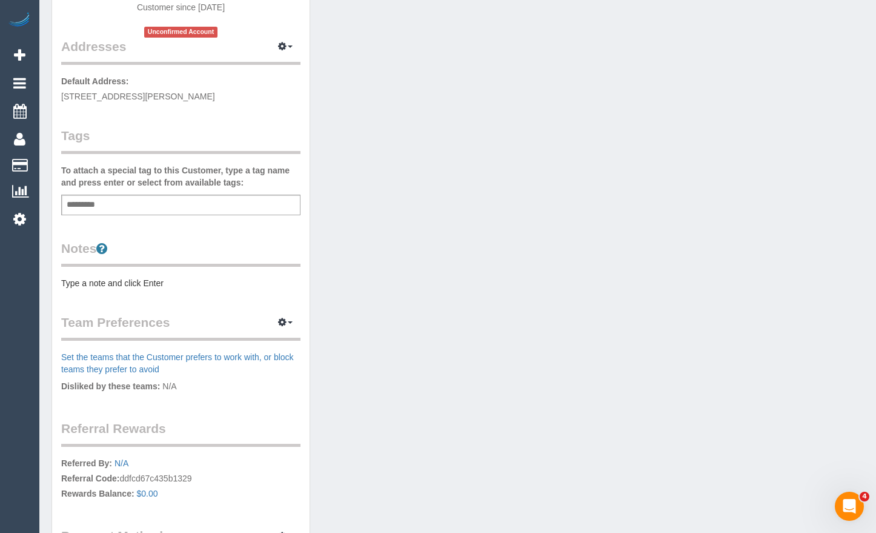
scroll to position [242, 0]
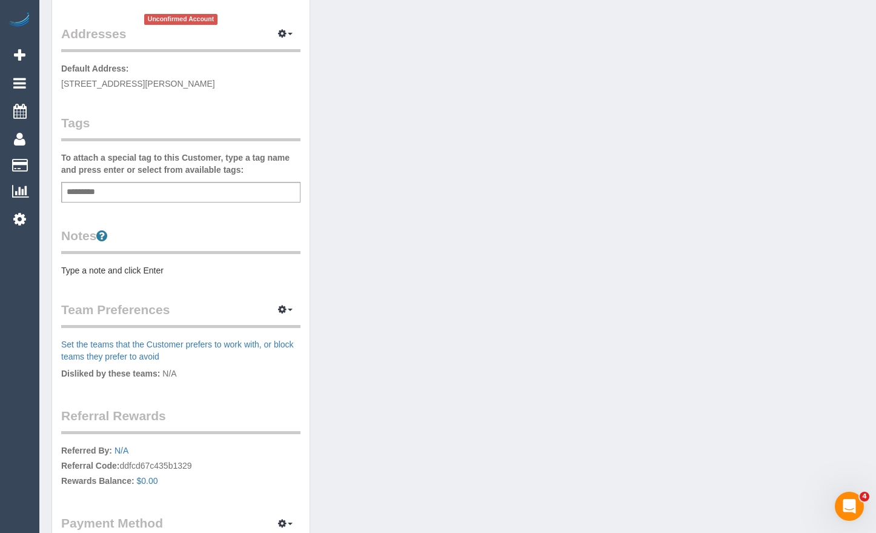
click at [158, 271] on pre "Type a note and click Enter" at bounding box center [180, 270] width 239 height 12
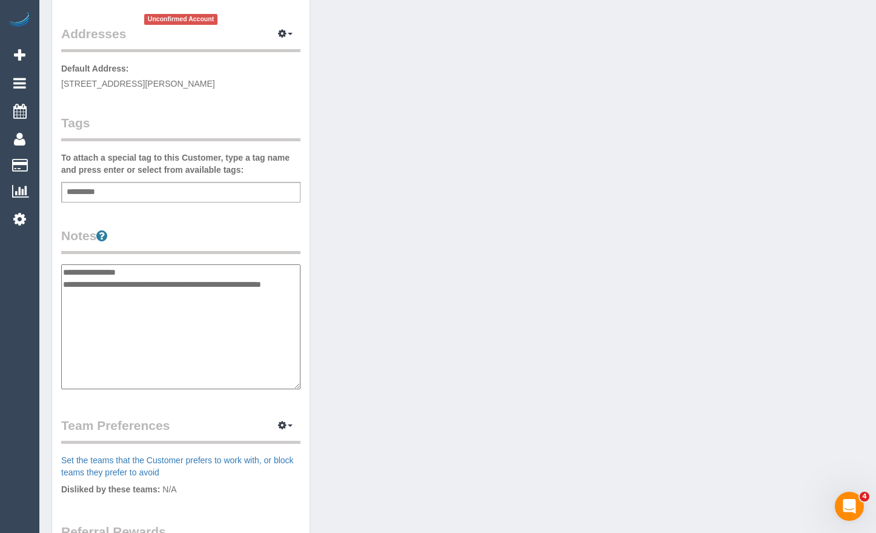
type textarea "**********"
click at [432, 284] on div "Customer Info Edit Contact Info Send Message Email Preferences Special Sales Ta…" at bounding box center [457, 266] width 831 height 928
